Goal: Information Seeking & Learning: Learn about a topic

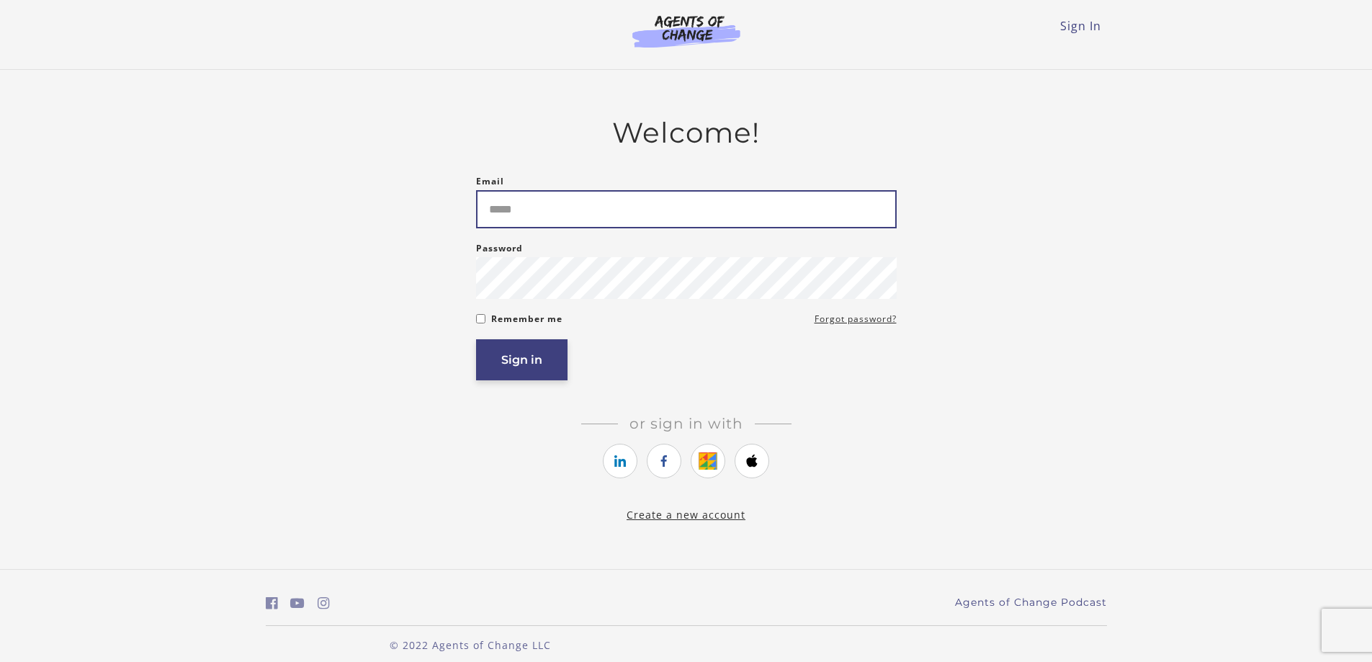
type input "**********"
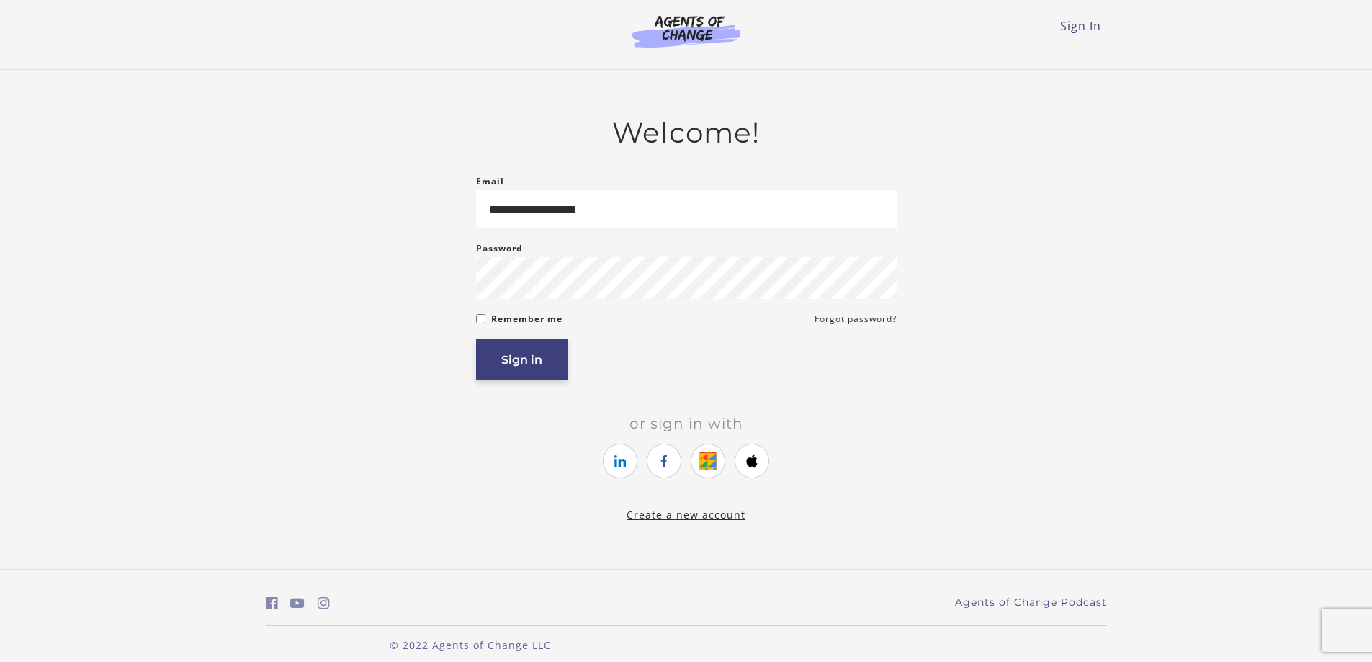
click at [504, 369] on button "Sign in" at bounding box center [521, 359] width 91 height 41
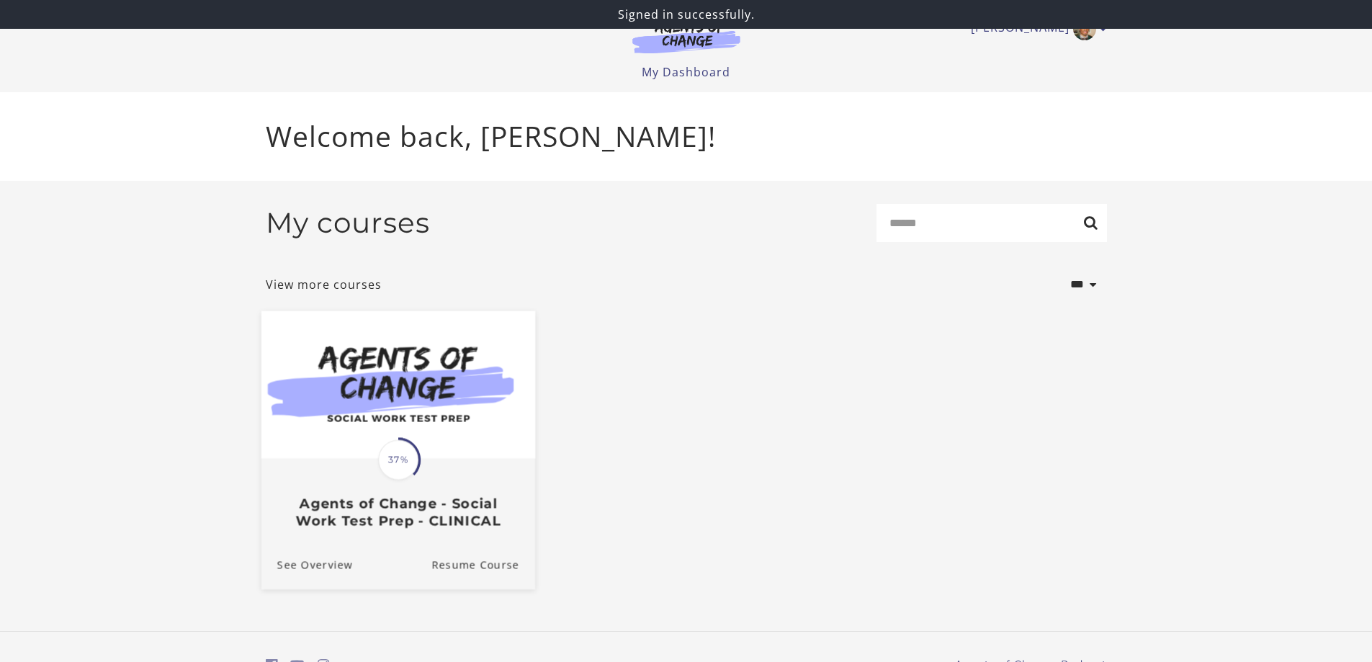
click at [467, 522] on h3 "Agents of Change - Social Work Test Prep - CLINICAL" at bounding box center [398, 512] width 242 height 33
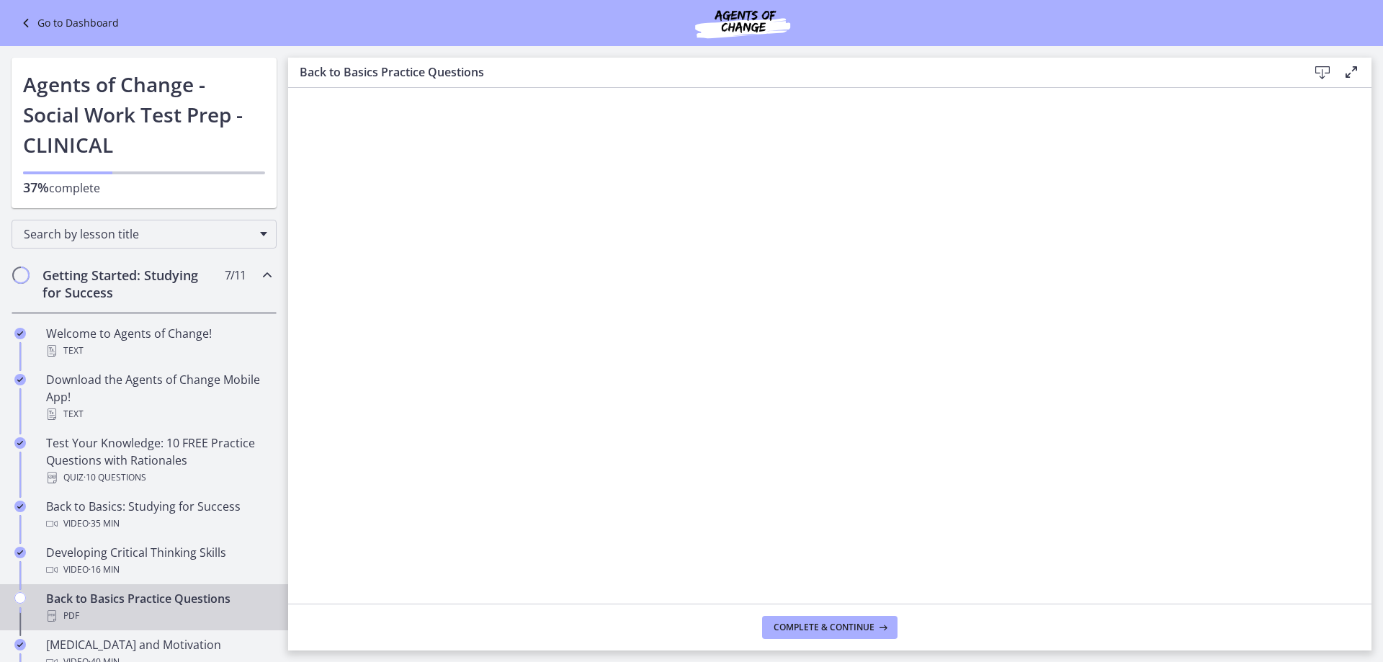
click at [267, 276] on div "Getting Started: Studying for Success 7 / 11 Completed" at bounding box center [144, 283] width 288 height 59
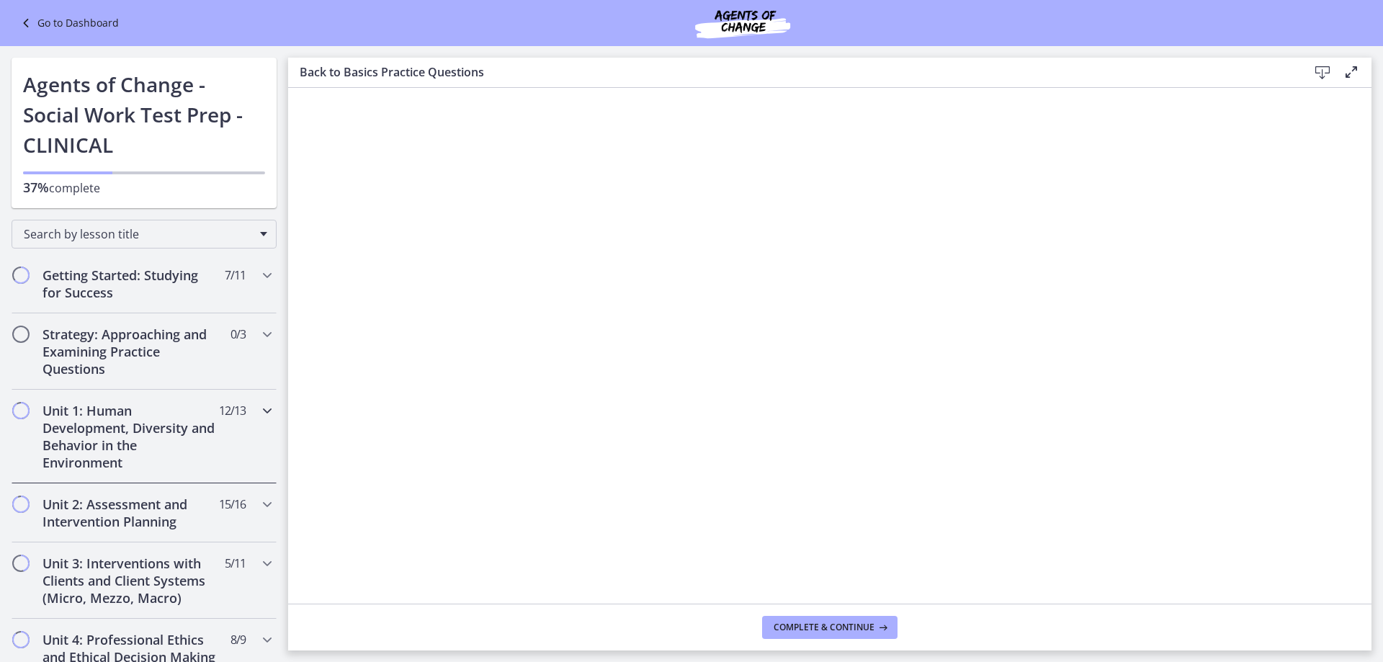
click at [127, 426] on h2 "Unit 1: Human Development, Diversity and Behavior in the Environment" at bounding box center [130, 436] width 176 height 69
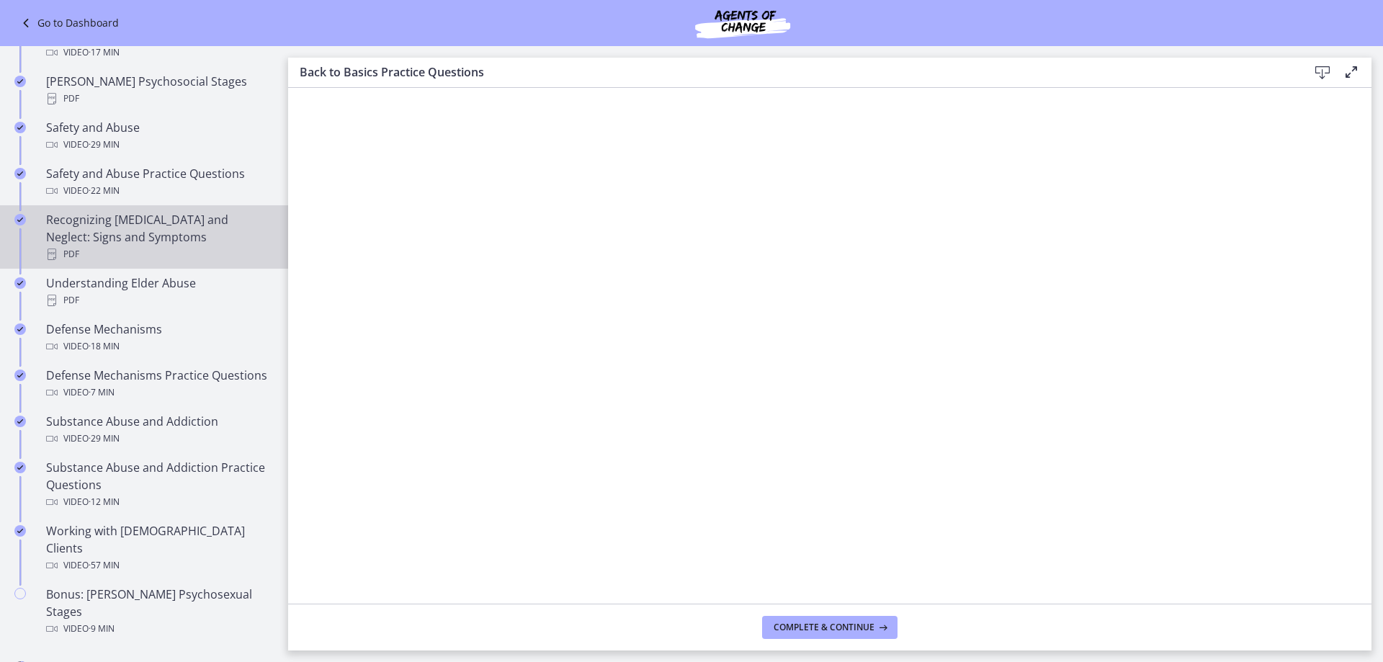
scroll to position [576, 0]
